Goal: Check status

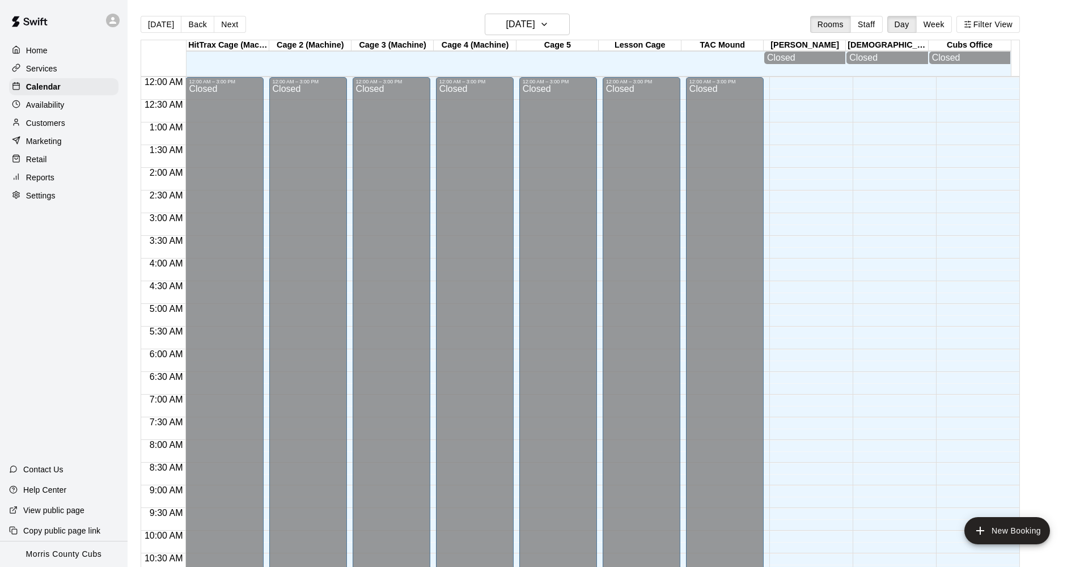
scroll to position [518, 0]
